Goal: Task Accomplishment & Management: Use online tool/utility

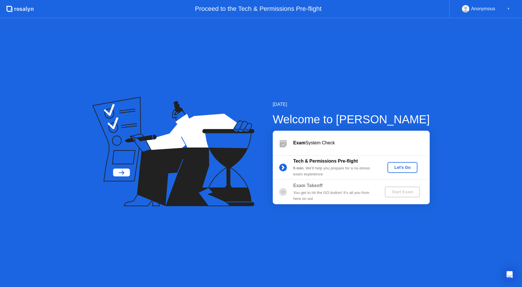
click at [402, 168] on div "Let's Go" at bounding box center [401, 167] width 25 height 5
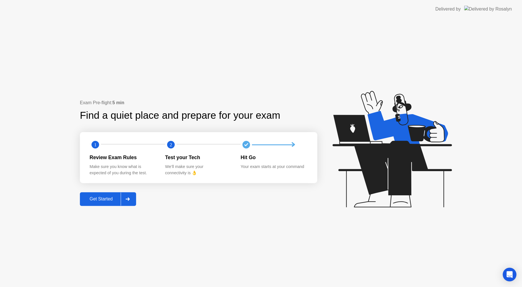
click at [107, 200] on div "Get Started" at bounding box center [101, 199] width 39 height 5
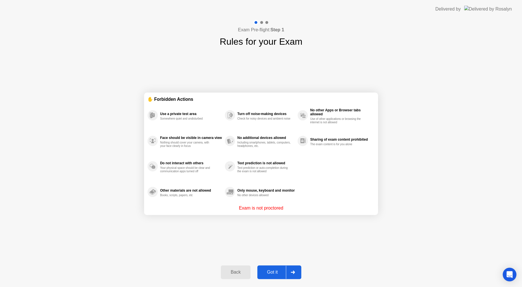
click at [278, 273] on div "Got it" at bounding box center [272, 272] width 27 height 5
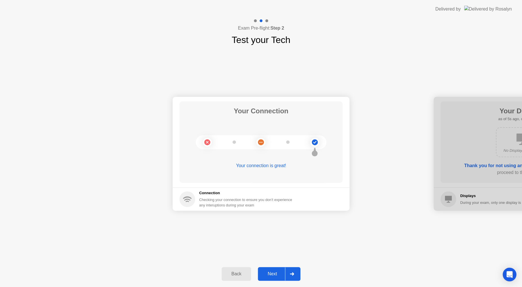
click at [272, 273] on div "Next" at bounding box center [271, 274] width 25 height 5
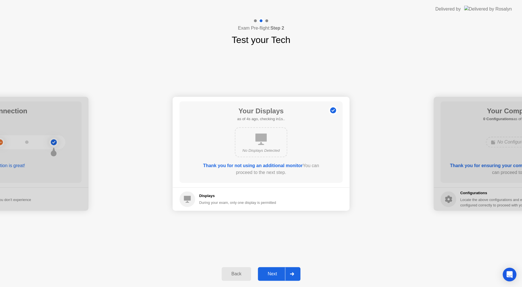
click at [274, 272] on div "Next" at bounding box center [271, 274] width 25 height 5
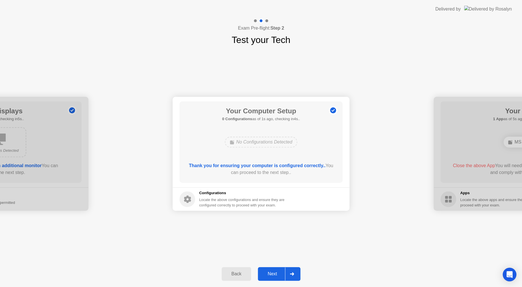
click at [275, 274] on div "Next" at bounding box center [271, 274] width 25 height 5
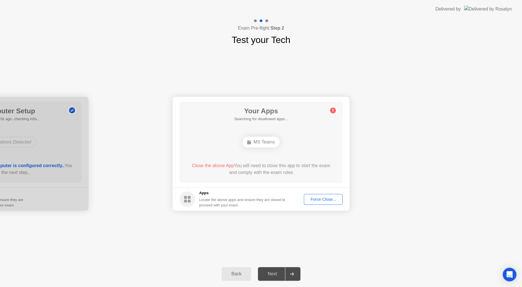
click at [329, 199] on div "Force Close..." at bounding box center [322, 199] width 35 height 5
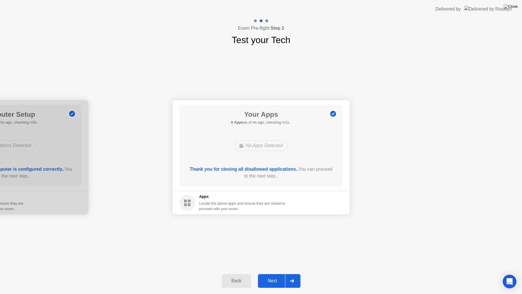
click at [273, 278] on div "Next" at bounding box center [271, 280] width 25 height 5
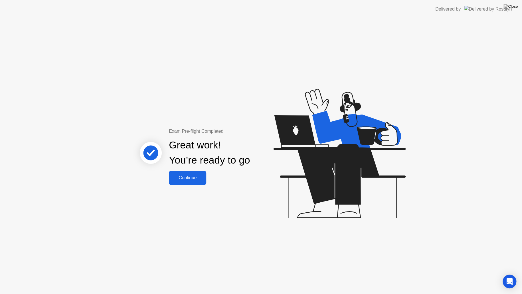
click at [195, 178] on div "Continue" at bounding box center [187, 177] width 34 height 5
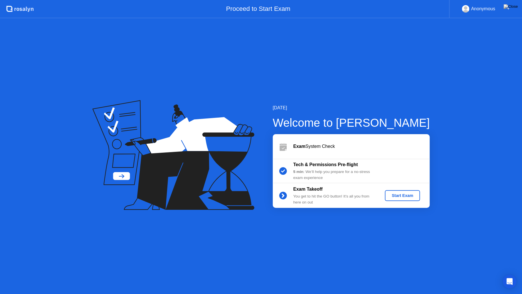
click at [402, 196] on div "Start Exam" at bounding box center [402, 195] width 30 height 5
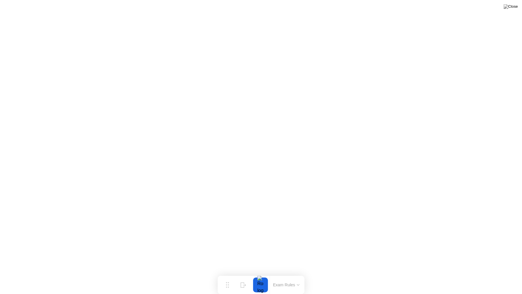
click at [262, 282] on div at bounding box center [260, 284] width 12 height 15
click at [286, 284] on button "Exam Rules" at bounding box center [286, 284] width 30 height 5
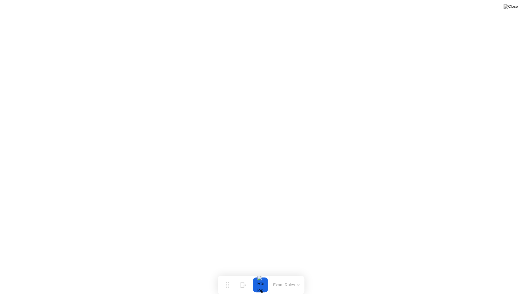
click at [511, 10] on button at bounding box center [510, 6] width 17 height 7
click at [482, 277] on div "End Proctoring Session" at bounding box center [474, 277] width 63 height 5
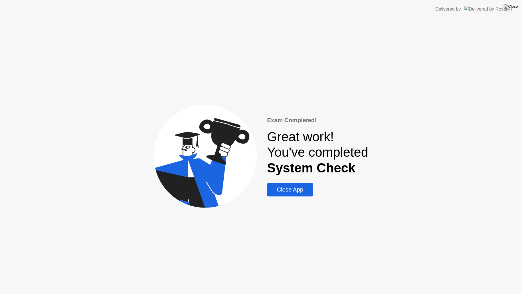
click at [291, 188] on div "Close App" at bounding box center [289, 189] width 42 height 7
